Goal: Task Accomplishment & Management: Use online tool/utility

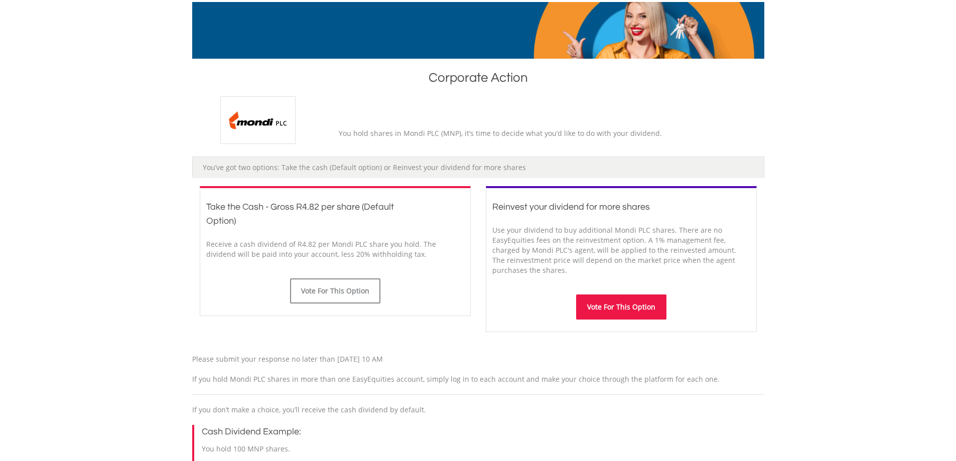
scroll to position [151, 0]
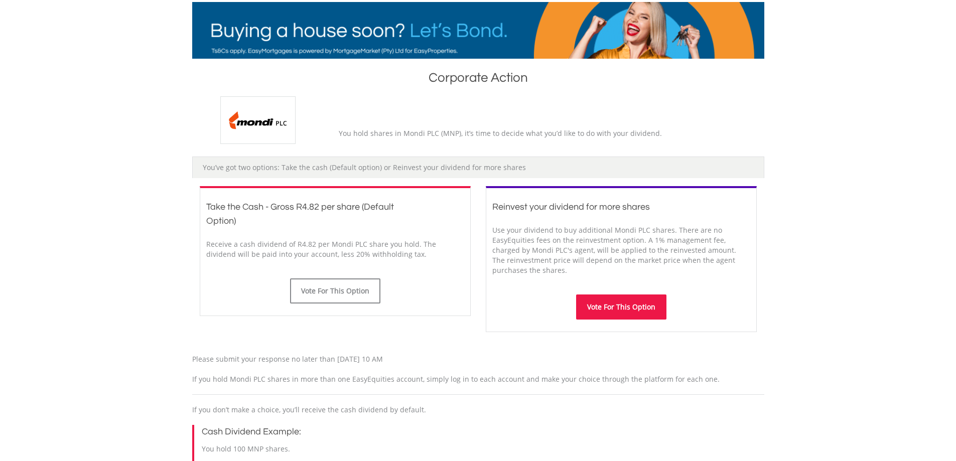
click at [607, 314] on button "Vote For This Option" at bounding box center [621, 307] width 90 height 25
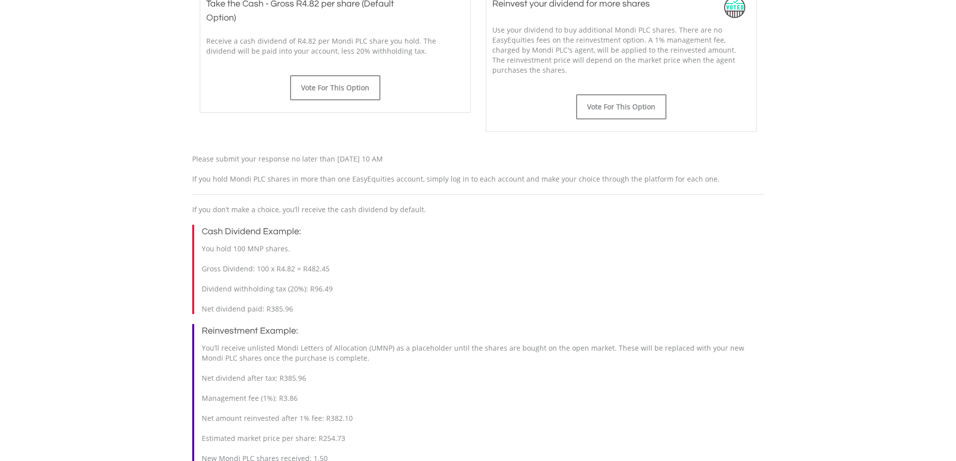
scroll to position [402, 0]
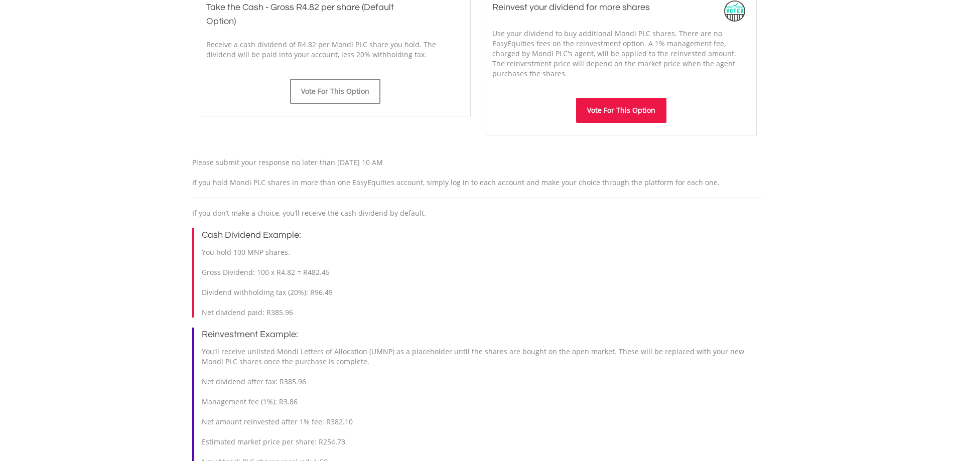
click at [622, 118] on button "Vote For This Option" at bounding box center [621, 110] width 90 height 25
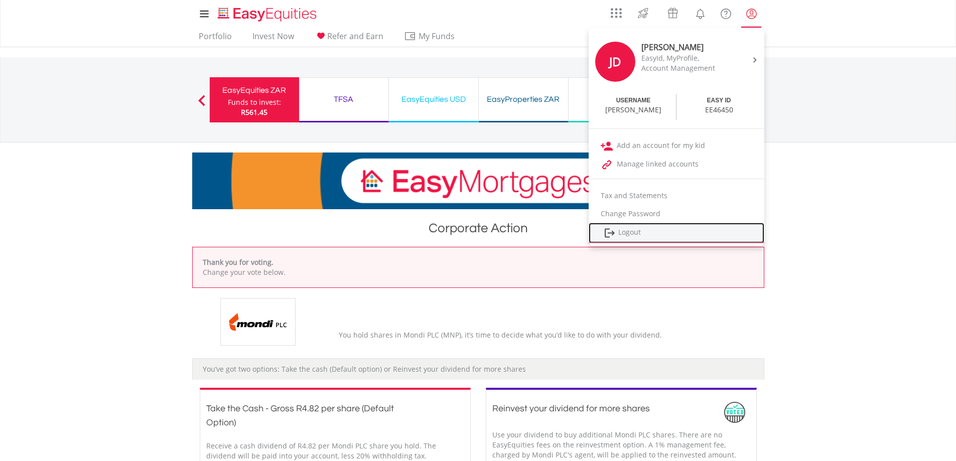
click at [640, 232] on link "Logout" at bounding box center [677, 233] width 176 height 21
